Goal: Use online tool/utility

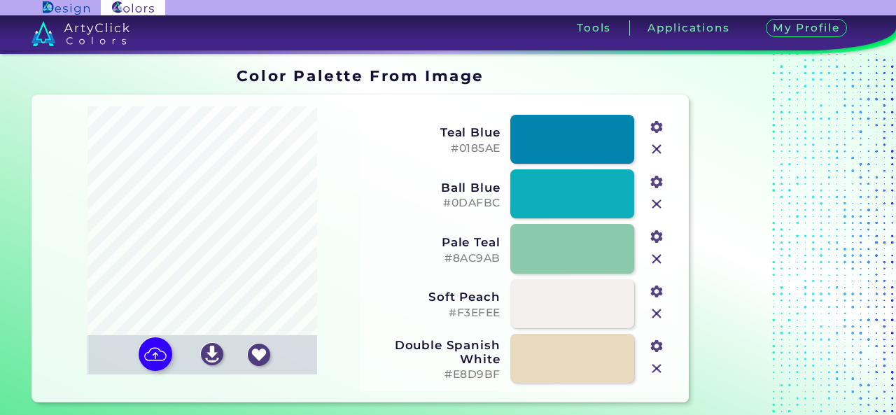
click at [155, 351] on img at bounding box center [156, 354] width 34 height 34
click at [0, 0] on input "file" at bounding box center [0, 0] width 0 height 0
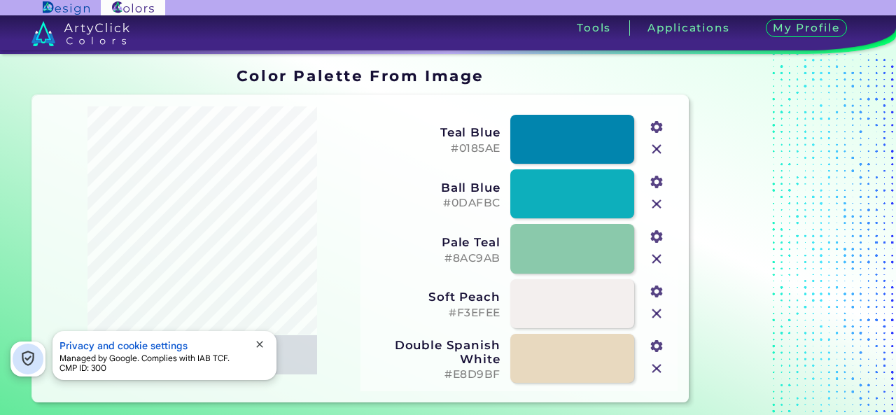
type input "#e3cfb4"
type input "#1fb0ae"
type input "#d5bda1"
type input "#905d49"
type input "#431d11"
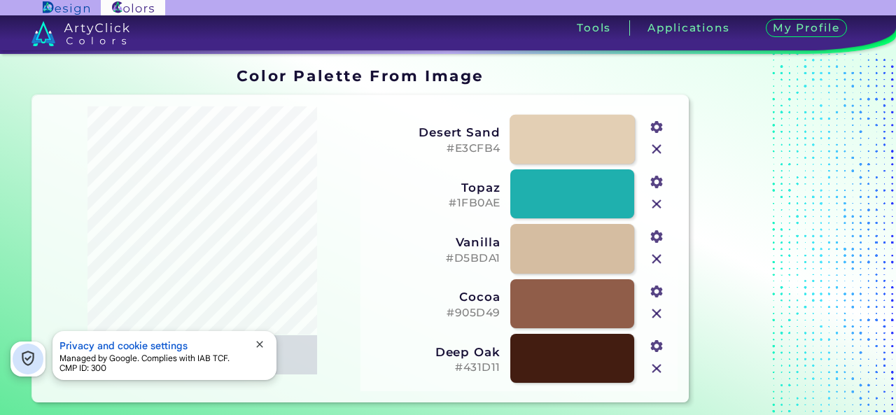
click at [533, 154] on link at bounding box center [572, 139] width 125 height 50
